Goal: Task Accomplishment & Management: Use online tool/utility

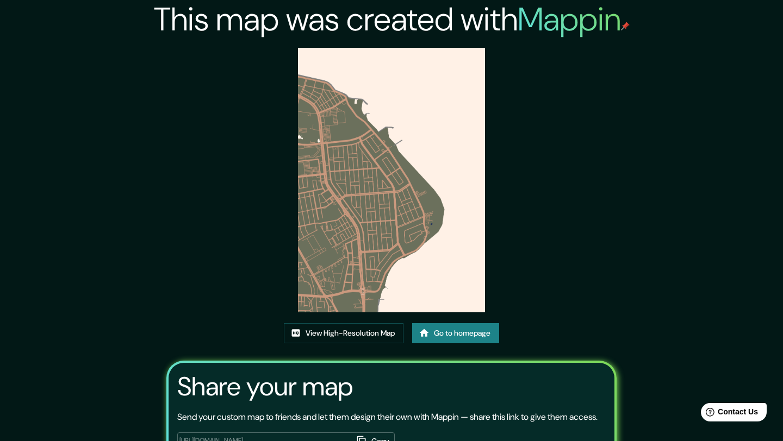
click at [389, 175] on img at bounding box center [391, 180] width 187 height 265
click at [434, 339] on link "Go to homepage" at bounding box center [455, 333] width 87 height 20
click at [331, 328] on link "View High-Resolution Map" at bounding box center [344, 333] width 120 height 20
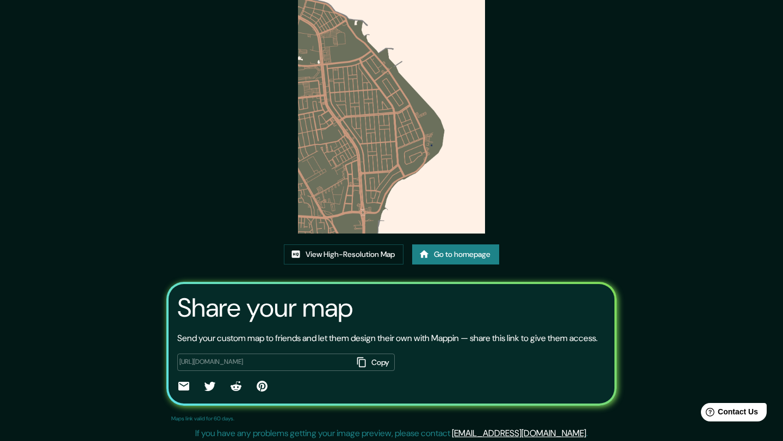
scroll to position [95, 0]
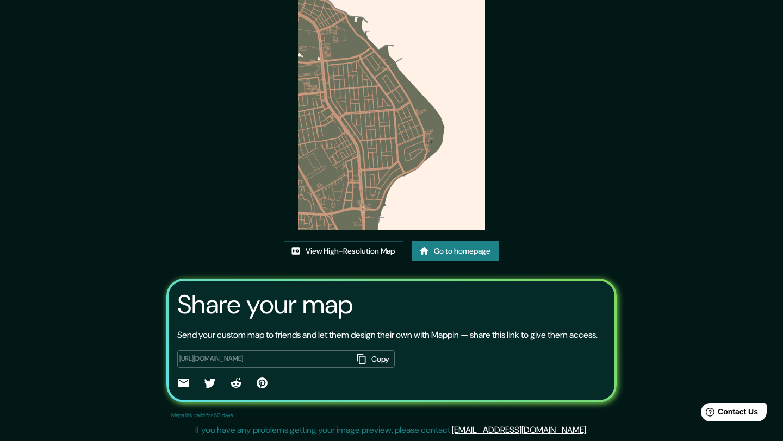
click at [437, 250] on div "View High-Resolution Map Go to homepage" at bounding box center [391, 255] width 215 height 29
click at [428, 241] on link "Go to homepage" at bounding box center [455, 251] width 87 height 20
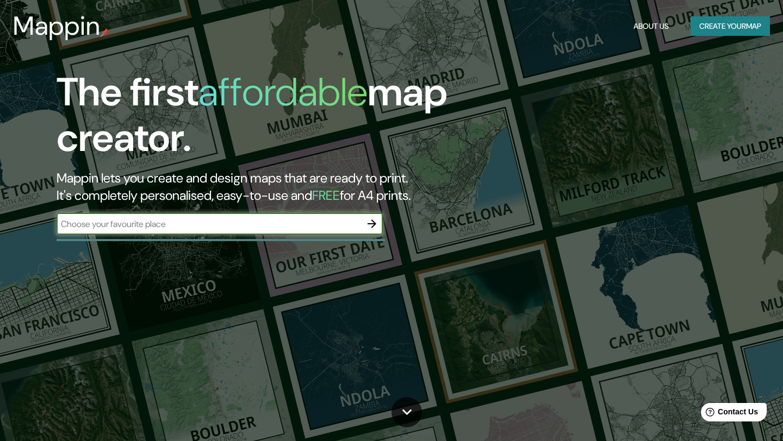
click at [341, 222] on input "text" at bounding box center [209, 224] width 304 height 12
type input "[GEOGRAPHIC_DATA]"
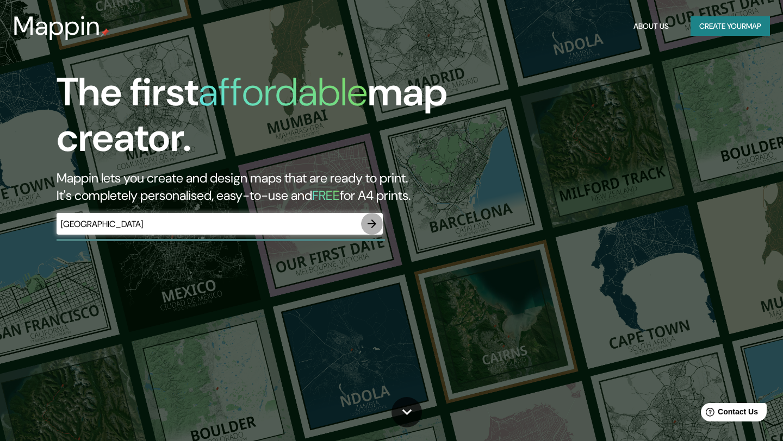
click at [367, 220] on icon "button" at bounding box center [371, 223] width 13 height 13
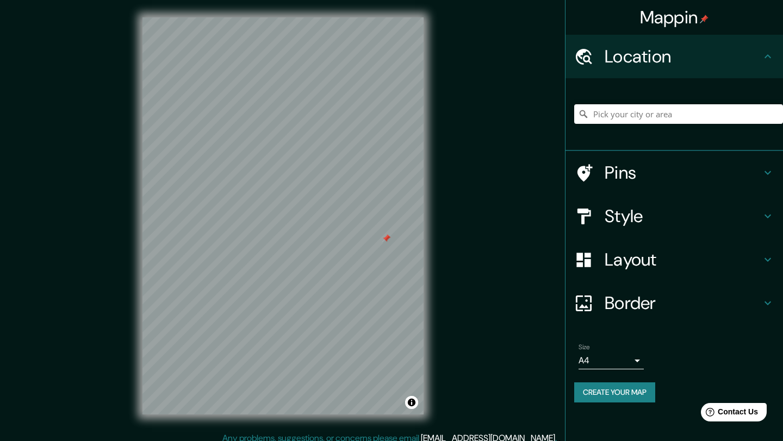
click at [460, 314] on div "Mappin Location Pins Style Layout Border Choose a border. Hint : you can make l…" at bounding box center [391, 224] width 783 height 449
click at [330, 195] on div at bounding box center [330, 194] width 9 height 9
click at [466, 170] on div "Mappin Location Pins Style Layout Border Choose a border. Hint : you can make l…" at bounding box center [391, 224] width 783 height 449
click at [433, 154] on div "© Mapbox © OpenStreetMap Improve this map" at bounding box center [283, 216] width 316 height 432
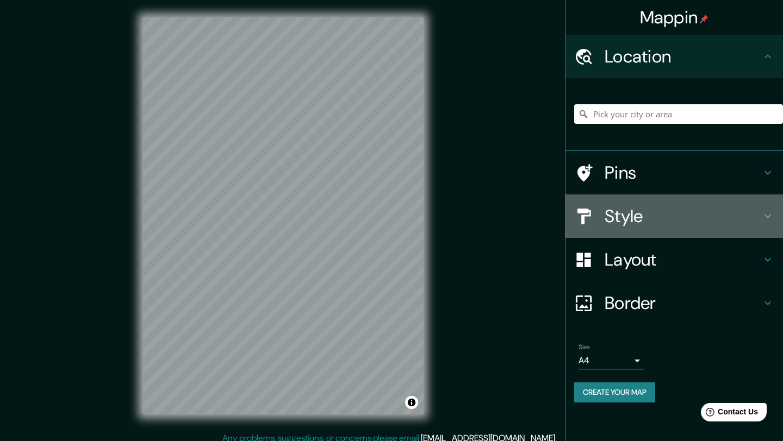
click at [645, 209] on h4 "Style" at bounding box center [682, 216] width 157 height 22
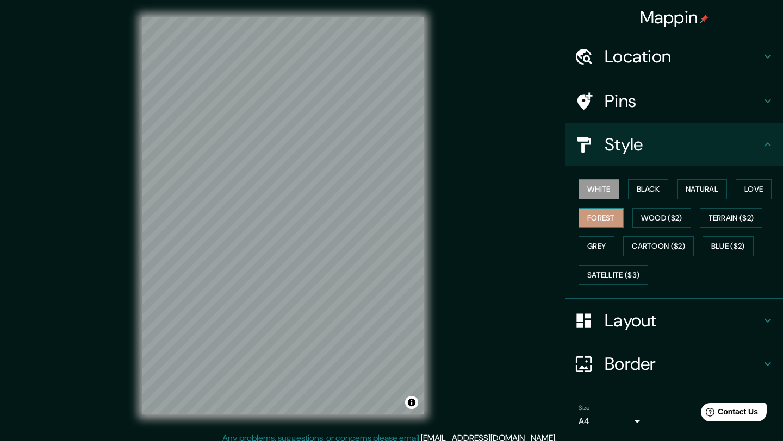
click at [609, 222] on button "Forest" at bounding box center [600, 218] width 45 height 20
click at [453, 305] on div "Mappin Location Pins Style White Black Natural Love Forest Wood ($2) Terrain ($…" at bounding box center [391, 224] width 783 height 449
click at [198, 432] on div "Mappin Location Pins Style White Black Natural Love Forest Wood ($2) Terrain ($…" at bounding box center [391, 224] width 783 height 449
